Goal: Information Seeking & Learning: Learn about a topic

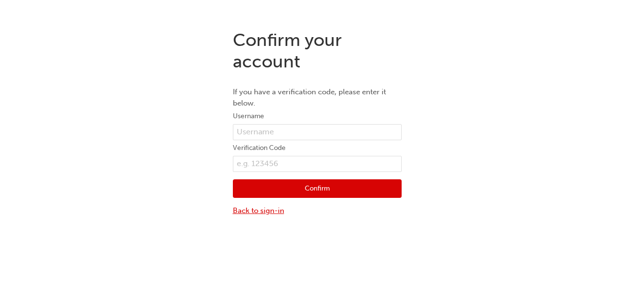
click at [266, 213] on link "Back to sign-in" at bounding box center [317, 210] width 169 height 11
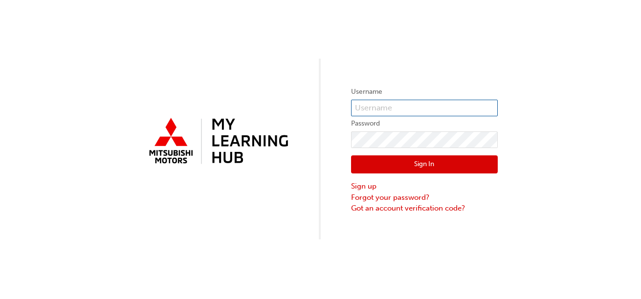
click at [379, 110] on input "text" at bounding box center [424, 108] width 147 height 17
type input "jesse@northeastmits.com.au"
click at [457, 159] on button "Sign In" at bounding box center [424, 165] width 147 height 19
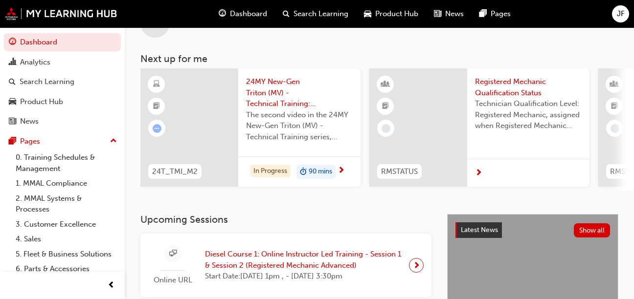
scroll to position [36, 0]
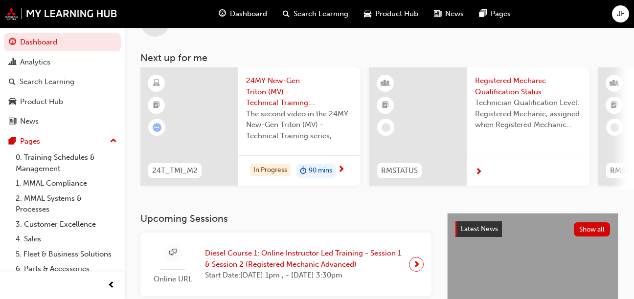
click at [336, 167] on div "90 mins" at bounding box center [315, 171] width 39 height 15
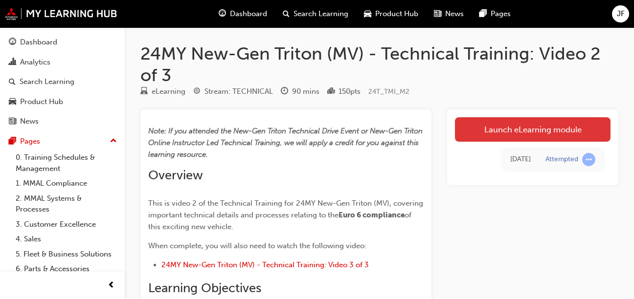
click at [499, 130] on link "Launch eLearning module" at bounding box center [533, 129] width 156 height 24
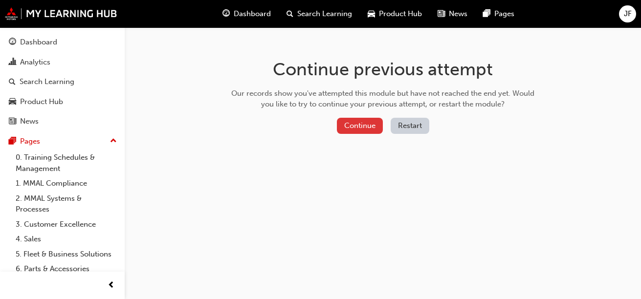
click at [364, 126] on button "Continue" at bounding box center [360, 126] width 46 height 16
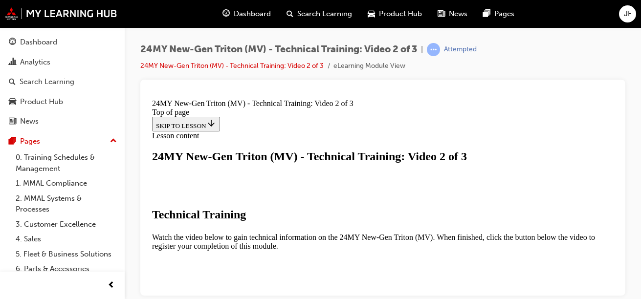
scroll to position [205, 0]
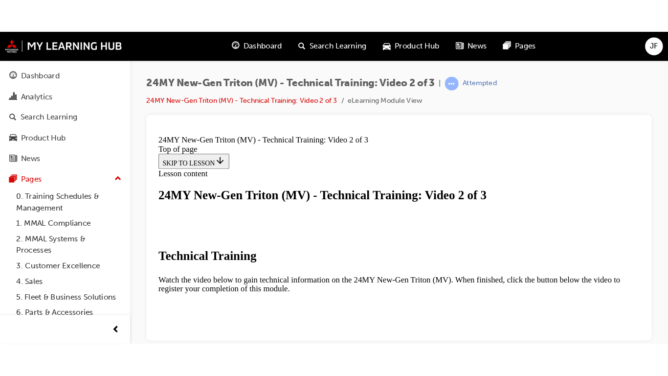
scroll to position [264, 0]
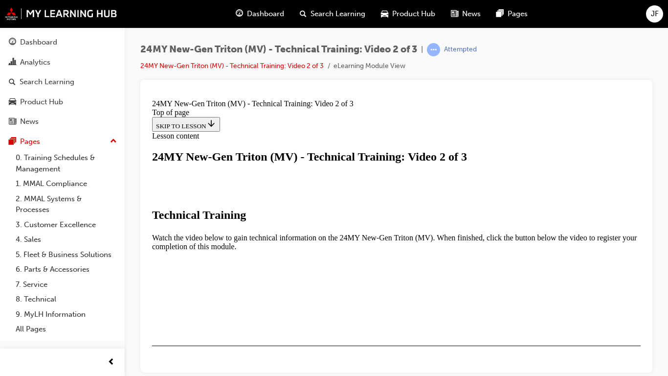
scroll to position [219, 0]
